Goal: Transaction & Acquisition: Purchase product/service

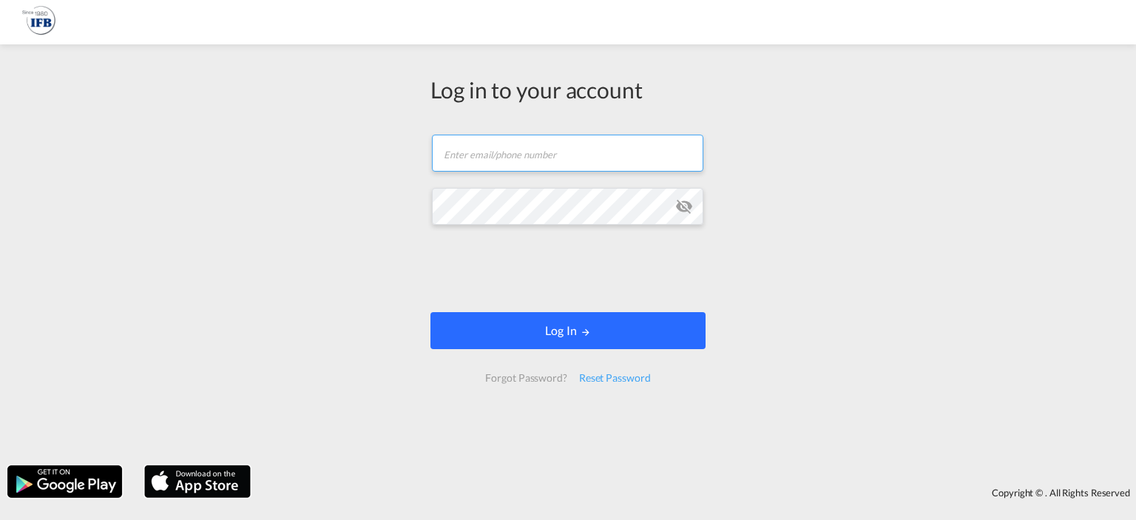
type input "g.begou@france-ifbgroup.net"
click at [515, 326] on button "Log In" at bounding box center [568, 330] width 275 height 37
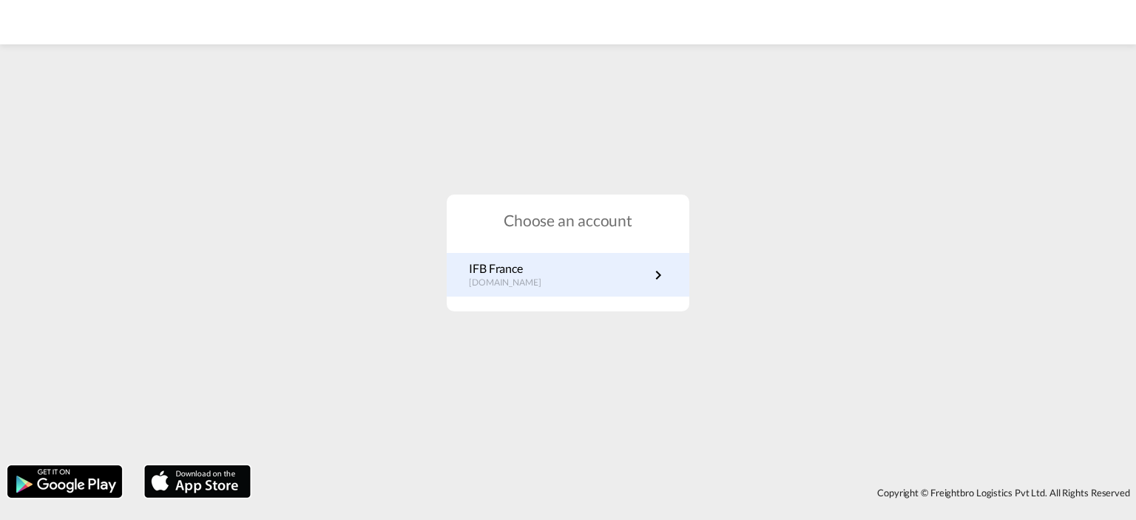
click at [515, 283] on p "fr.portal.ifb.com" at bounding box center [512, 283] width 87 height 13
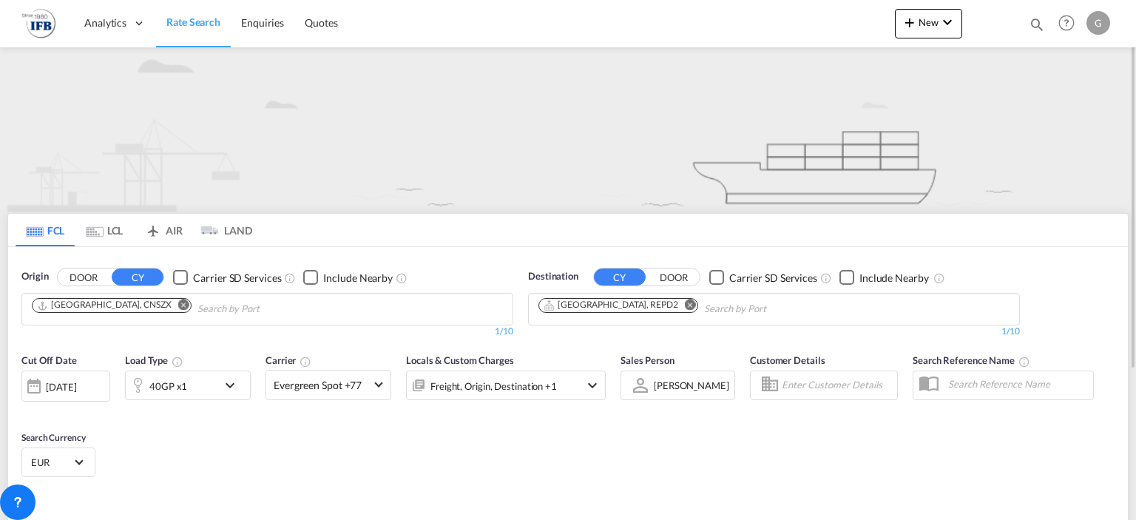
click at [178, 304] on md-icon "Remove" at bounding box center [183, 305] width 11 height 11
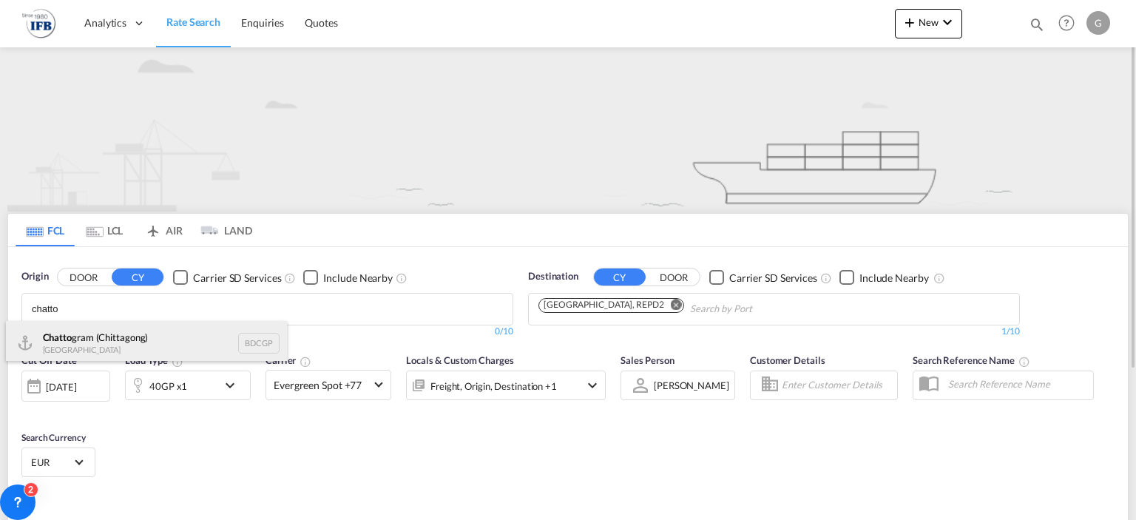
type input "chatto"
click at [124, 334] on div "Chatto gram (Chittagong) [GEOGRAPHIC_DATA] BDCGP" at bounding box center [146, 343] width 281 height 44
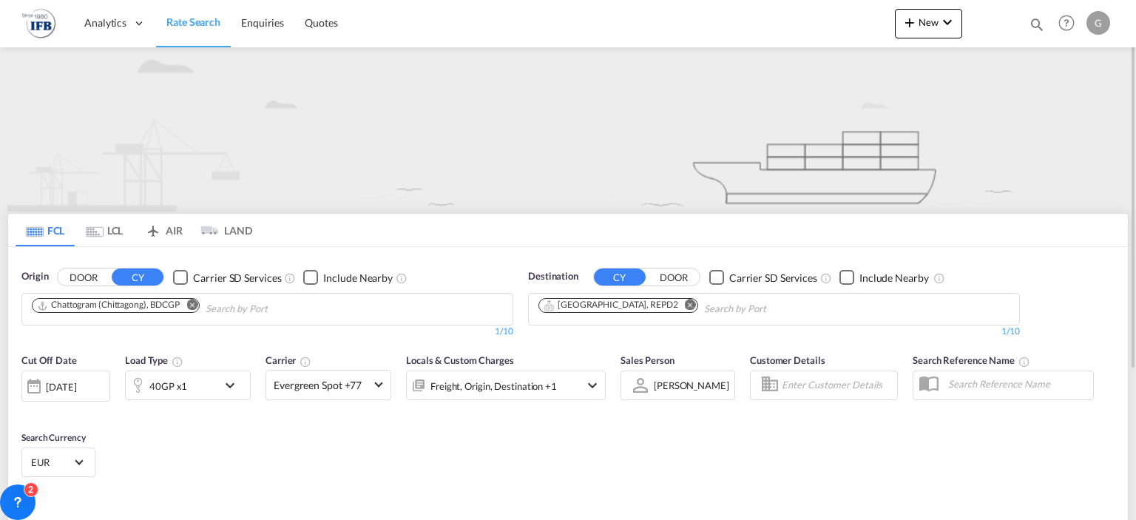
click at [685, 307] on md-icon "Remove" at bounding box center [690, 305] width 11 height 11
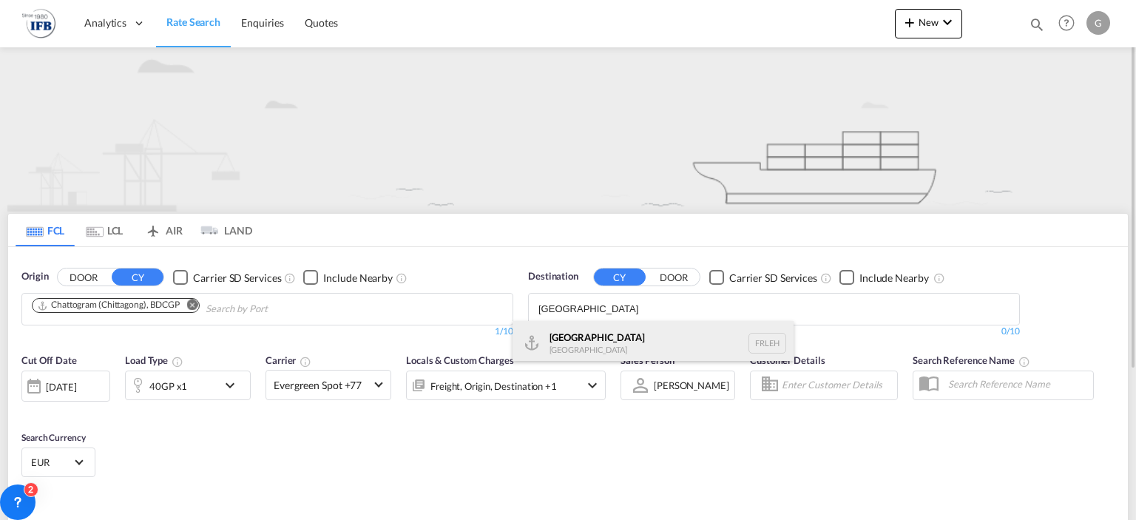
type input "[GEOGRAPHIC_DATA]"
click at [602, 345] on div "[GEOGRAPHIC_DATA] FRLEH" at bounding box center [653, 343] width 281 height 44
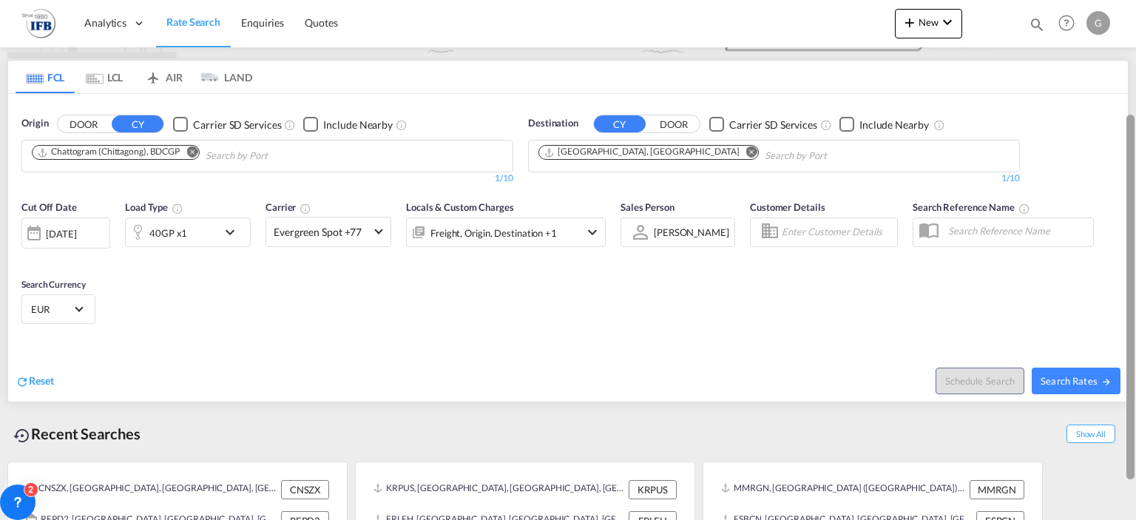
scroll to position [159, 0]
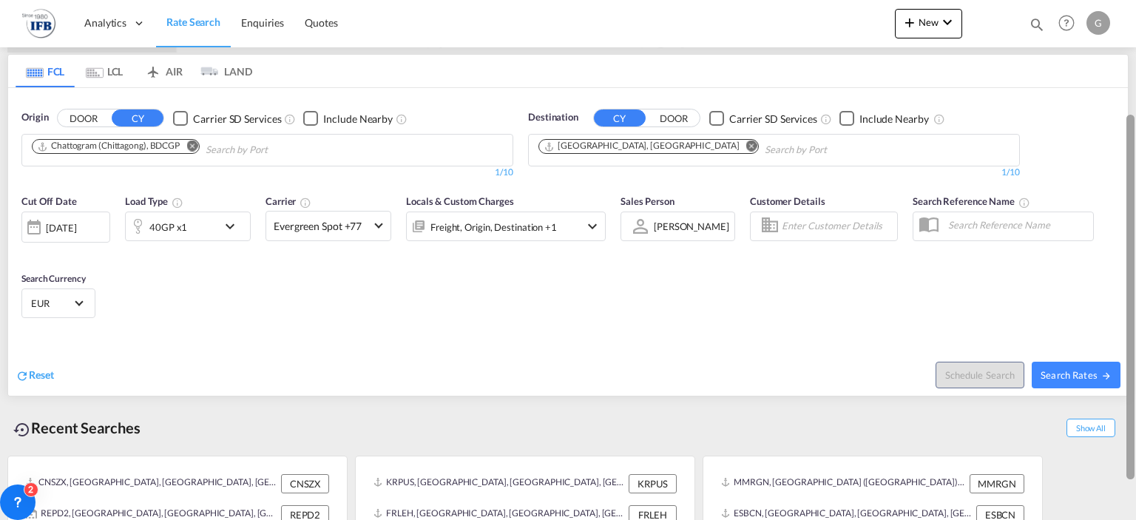
drag, startPoint x: 1129, startPoint y: 138, endPoint x: 1136, endPoint y: 251, distance: 112.7
click at [1136, 251] on div at bounding box center [1134, 260] width 3 height 514
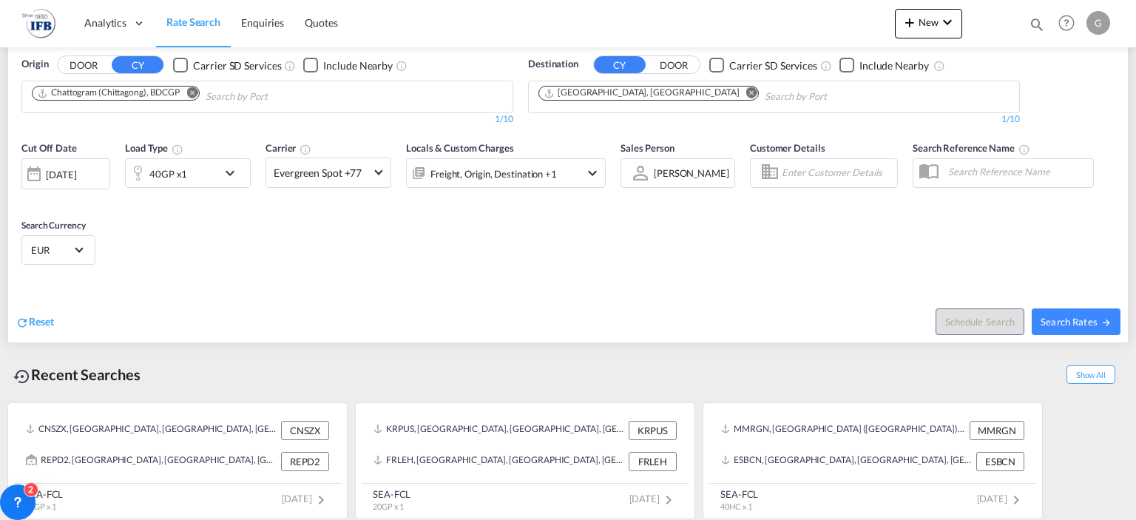
click at [226, 172] on md-icon "icon-chevron-down" at bounding box center [233, 173] width 25 height 18
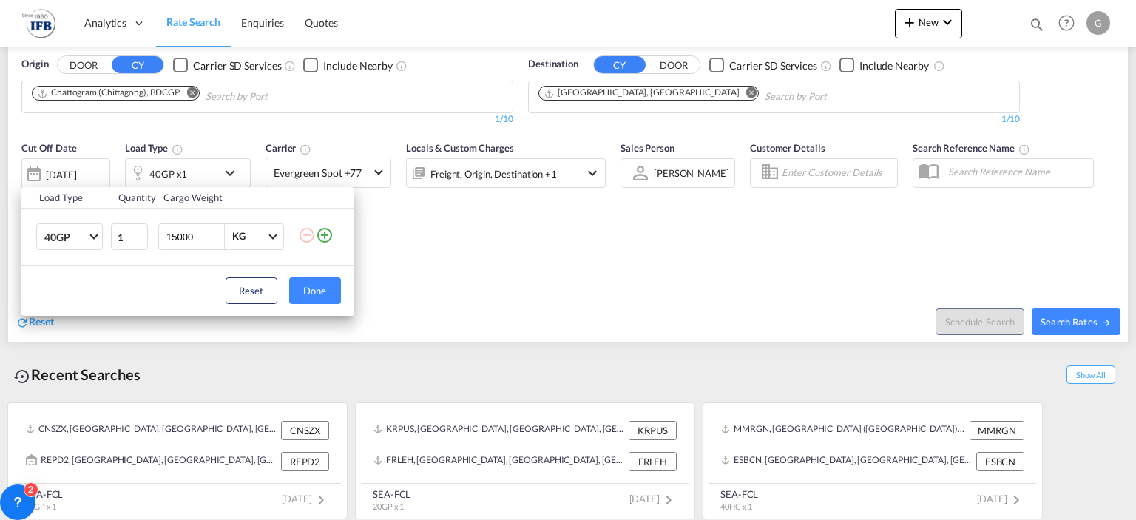
click at [326, 235] on md-icon "icon-plus-circle-outline" at bounding box center [325, 235] width 18 height 18
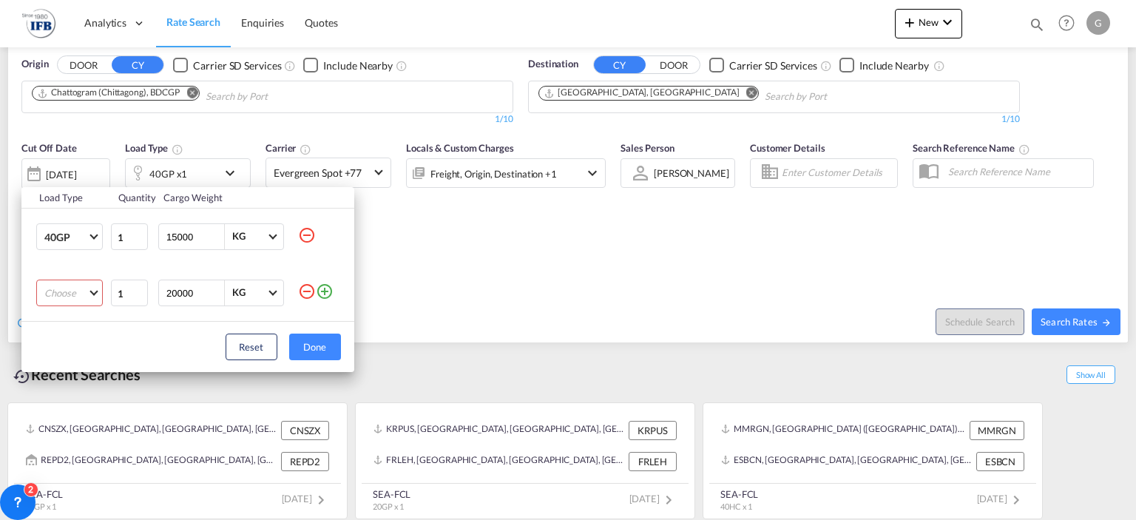
click at [92, 295] on md-select "Choose 20GP 40GP 40HC 45HC 20RE 40RE 40HR 20OT 40OT 20FR 40FR 40NR 20NR 45S 20T…" at bounding box center [69, 293] width 67 height 27
click at [92, 295] on md-option "20GP" at bounding box center [82, 293] width 101 height 36
click at [97, 235] on span "Choose: \a40GP" at bounding box center [94, 235] width 8 height 8
click at [68, 204] on div "20GP" at bounding box center [57, 201] width 26 height 15
click at [306, 235] on md-backdrop at bounding box center [568, 260] width 1136 height 520
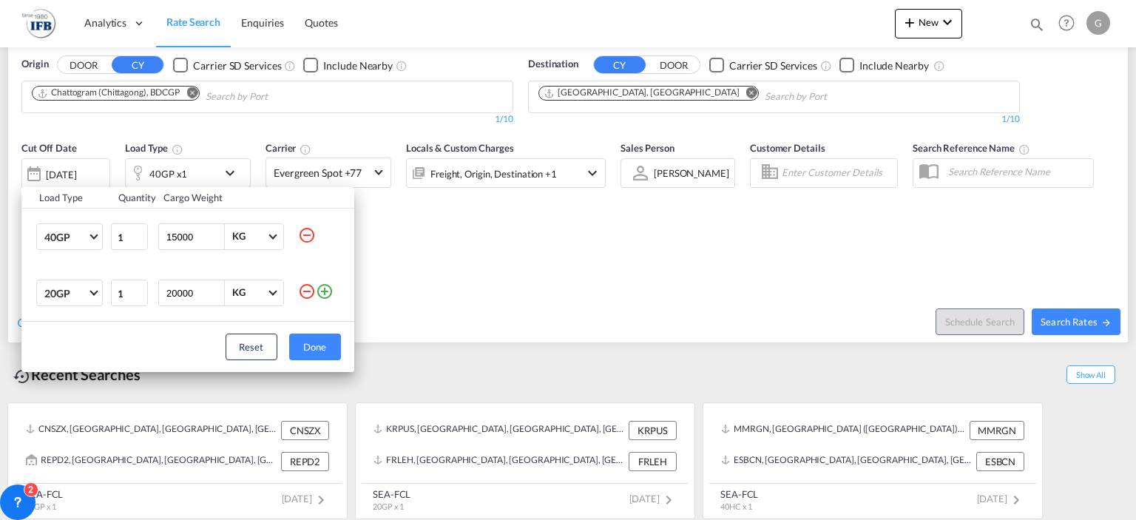
click at [308, 235] on md-icon "icon-minus-circle-outline" at bounding box center [307, 235] width 18 height 18
type input "20000"
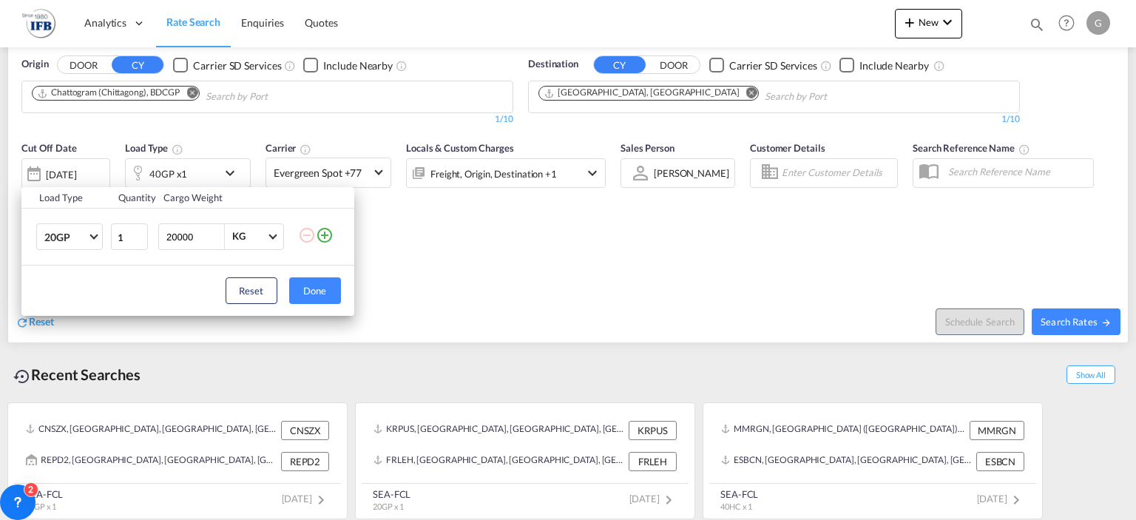
click at [321, 237] on md-icon "icon-plus-circle-outline" at bounding box center [325, 235] width 18 height 18
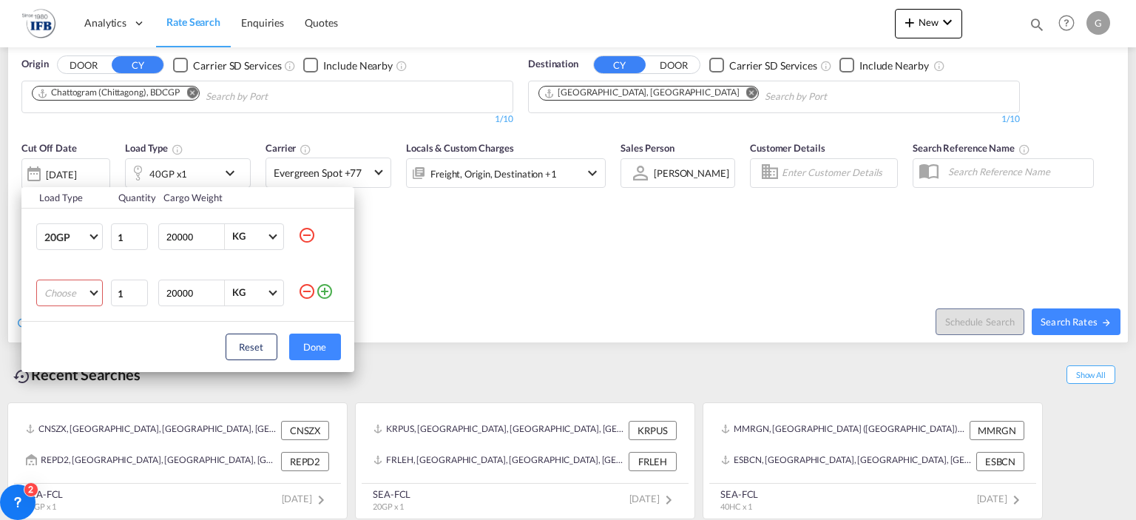
click at [93, 294] on md-select "Choose 20GP 40GP 40HC 45HC 20RE 40RE 40HR 20OT 40OT 20FR 40FR 40NR 20NR 45S 20T…" at bounding box center [69, 293] width 67 height 27
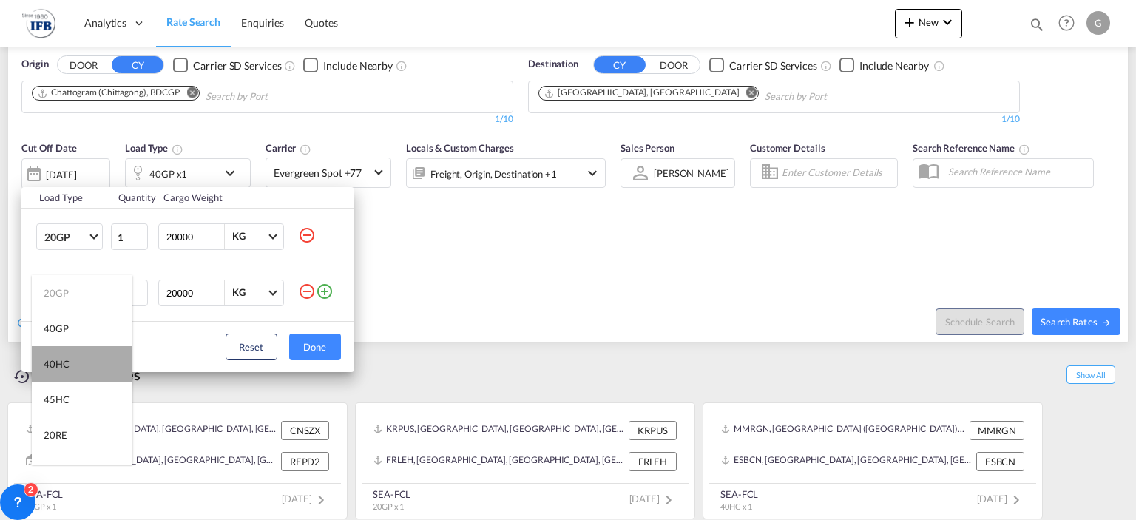
click at [91, 368] on md-option "40HC" at bounding box center [82, 364] width 101 height 36
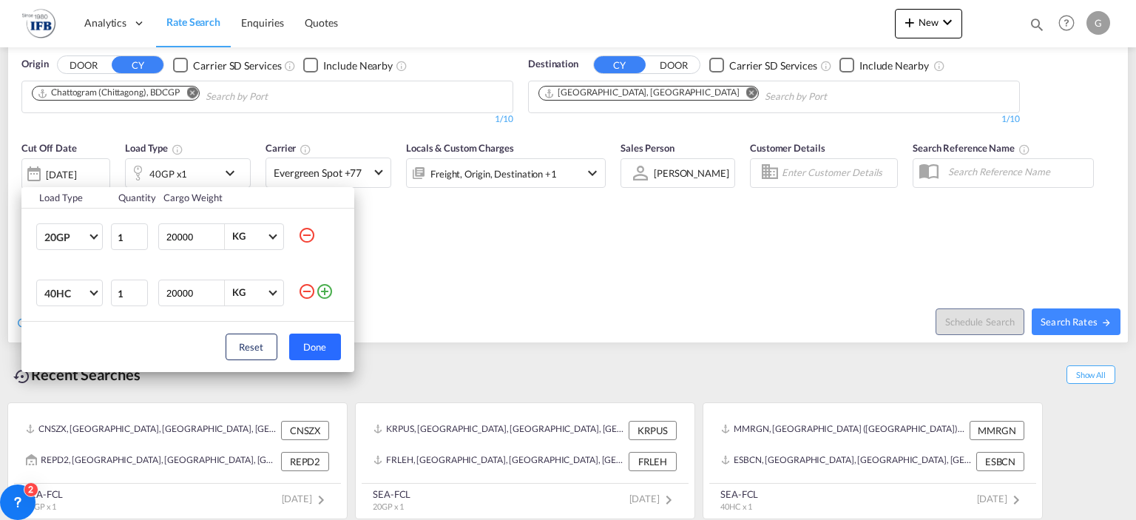
click at [299, 348] on button "Done" at bounding box center [315, 347] width 52 height 27
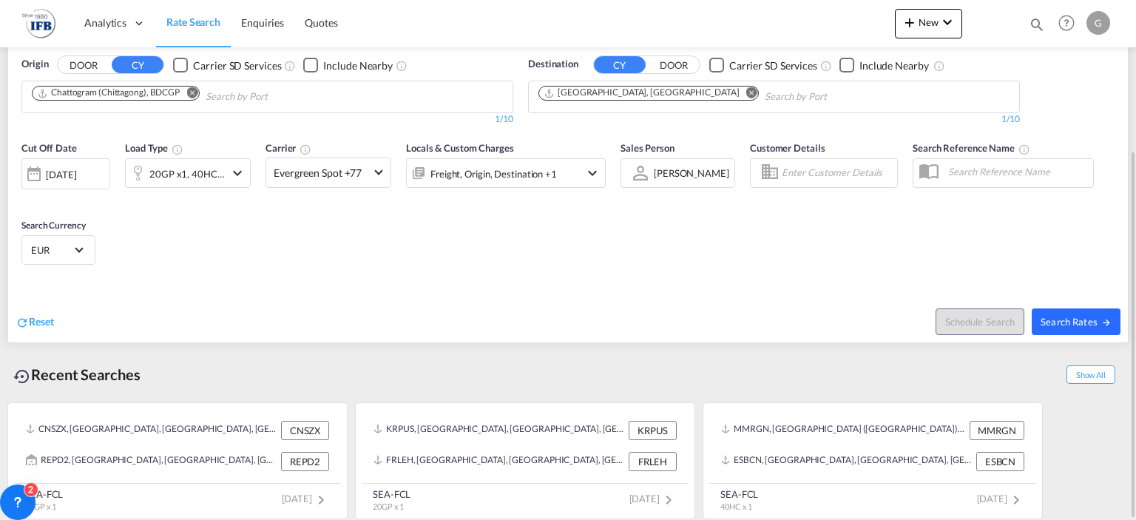
click at [1080, 319] on span "Search Rates" at bounding box center [1076, 322] width 71 height 12
type input "BDCGP to FRLEH / [DATE]"
